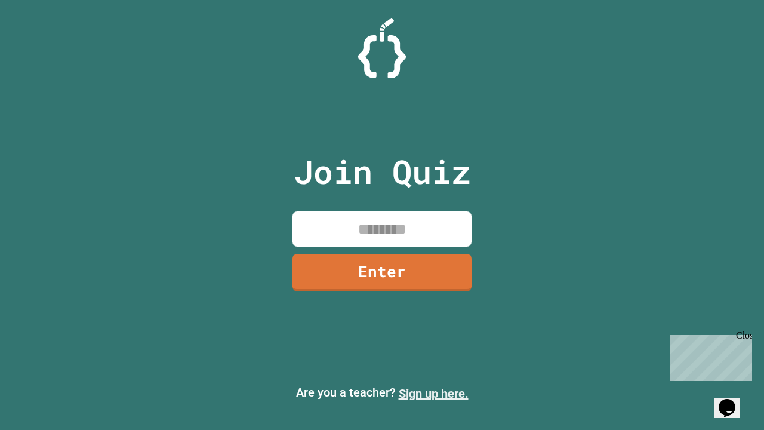
click at [433, 393] on link "Sign up here." at bounding box center [434, 393] width 70 height 14
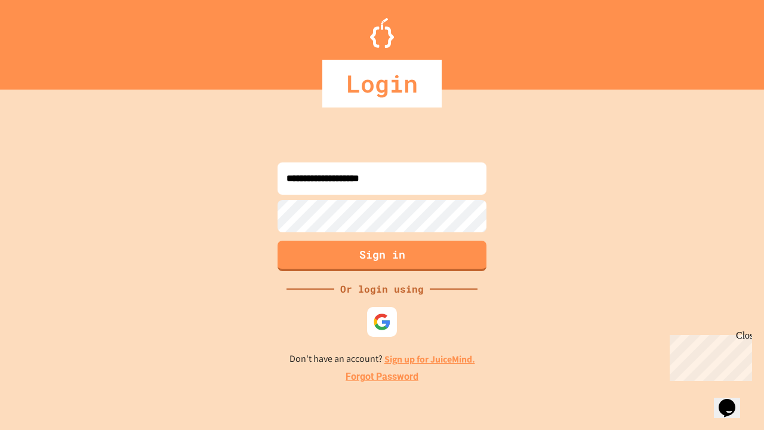
type input "**********"
